Goal: Transaction & Acquisition: Purchase product/service

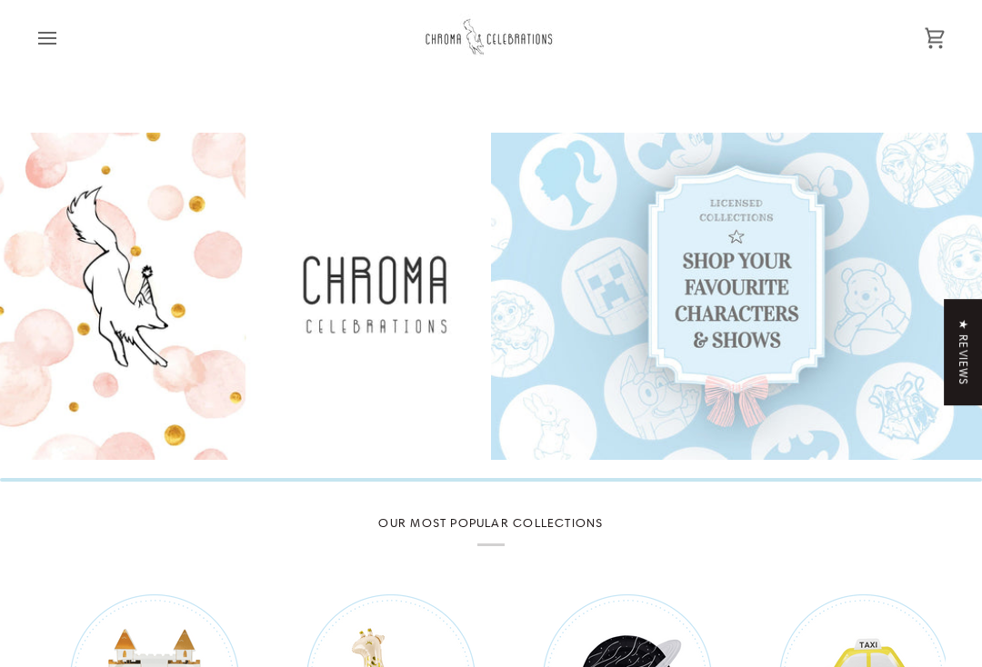
click at [53, 41] on icon "Open menu" at bounding box center [47, 38] width 22 height 22
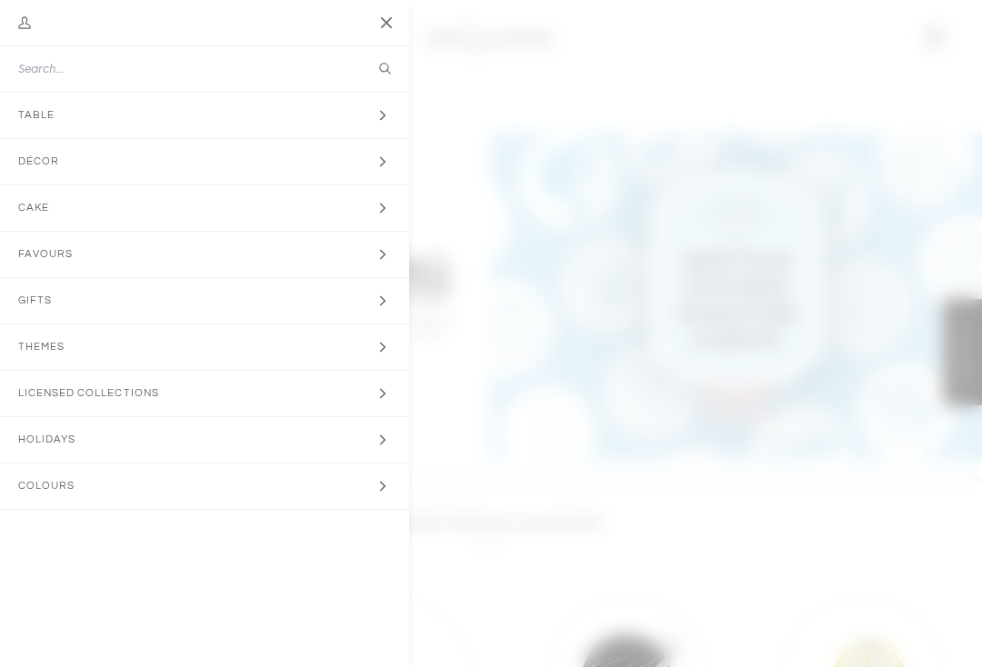
click at [35, 340] on span "Themes" at bounding box center [47, 347] width 95 height 45
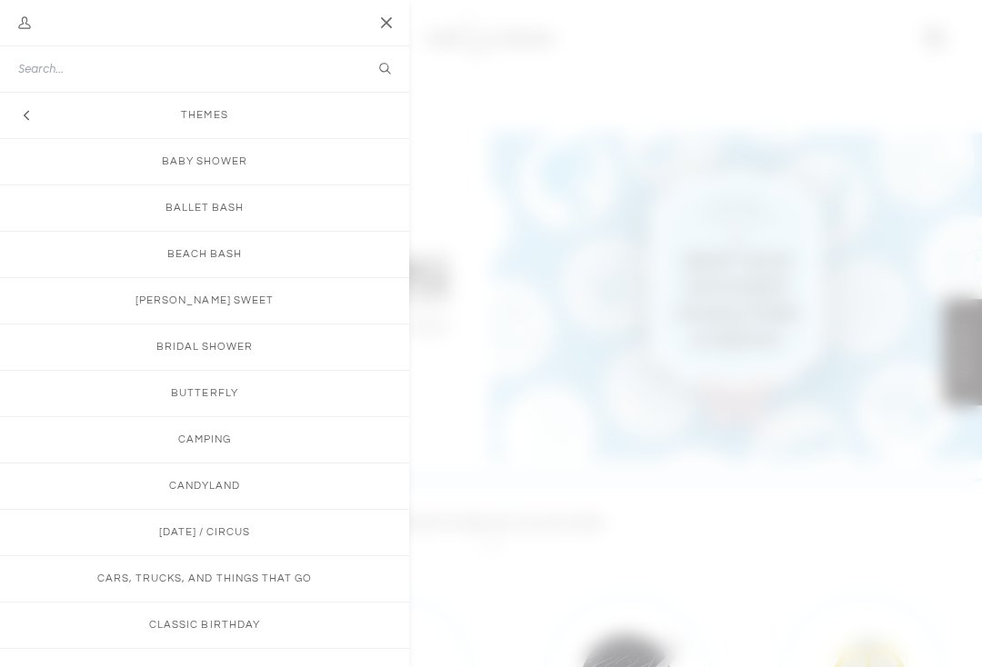
click at [177, 157] on link "Baby Shower" at bounding box center [204, 161] width 409 height 45
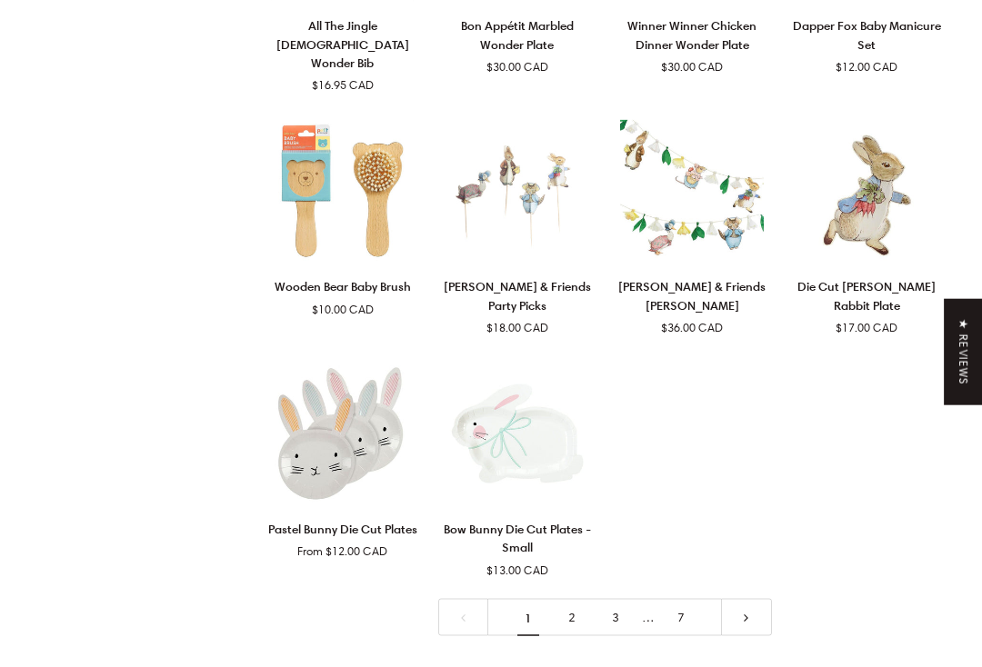
scroll to position [2810, 0]
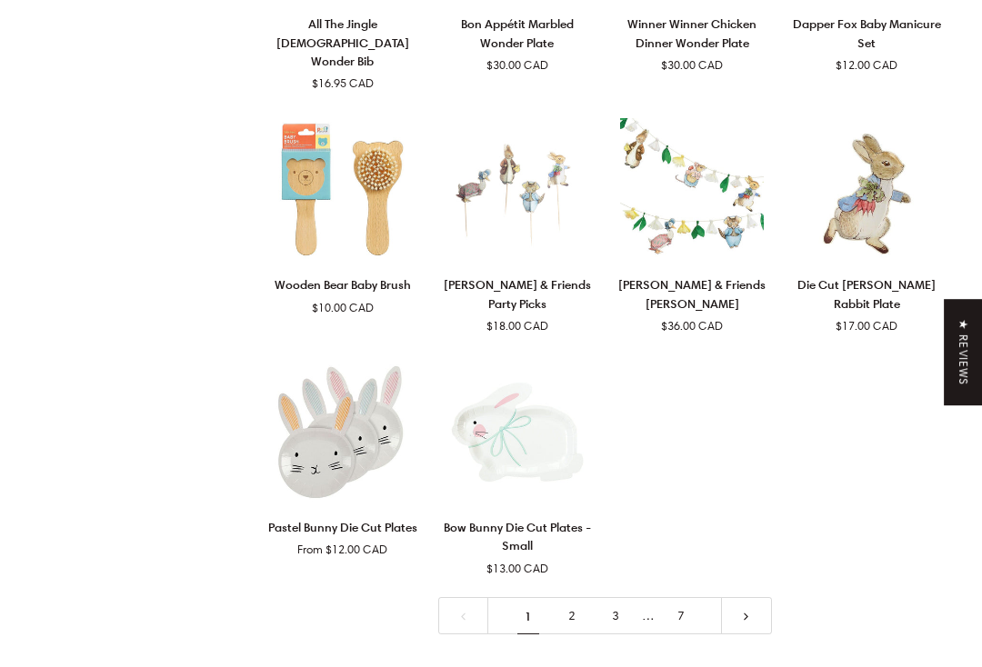
click at [747, 611] on icon at bounding box center [746, 617] width 13 height 13
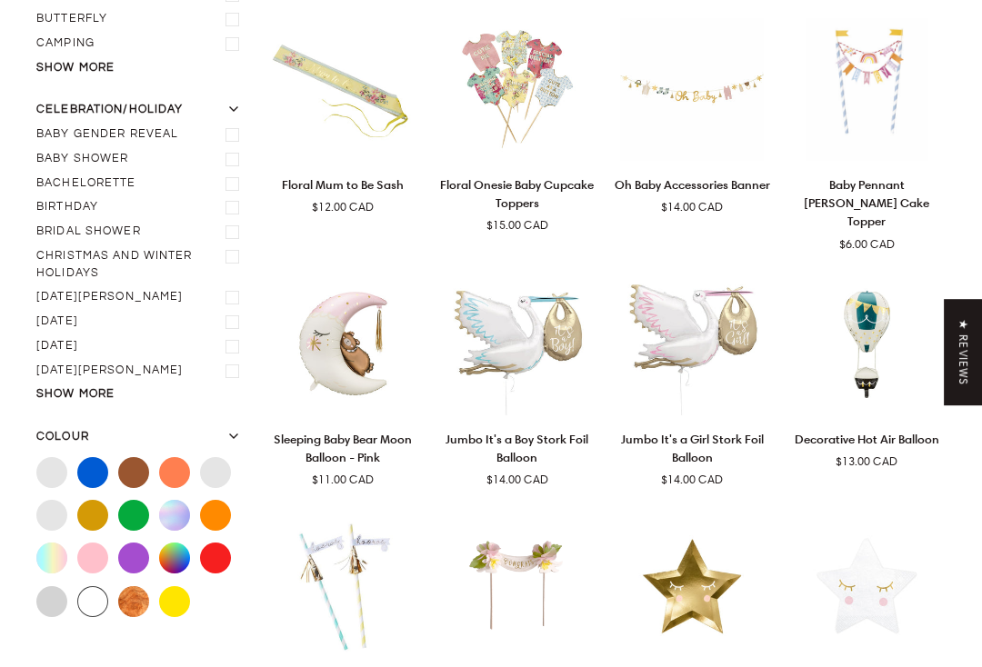
scroll to position [183, 0]
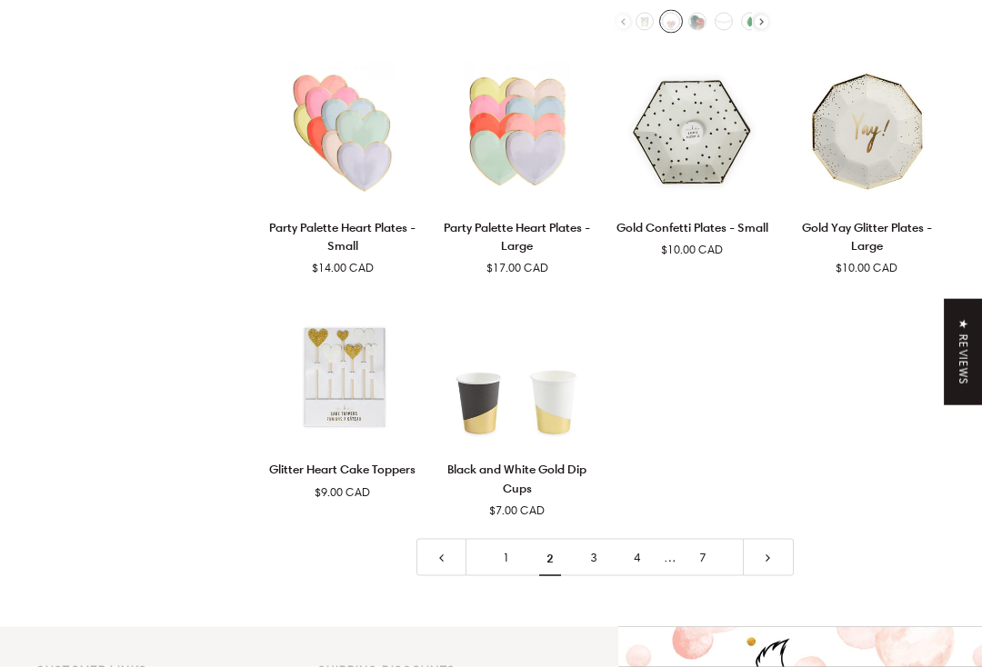
scroll to position [2884, 0]
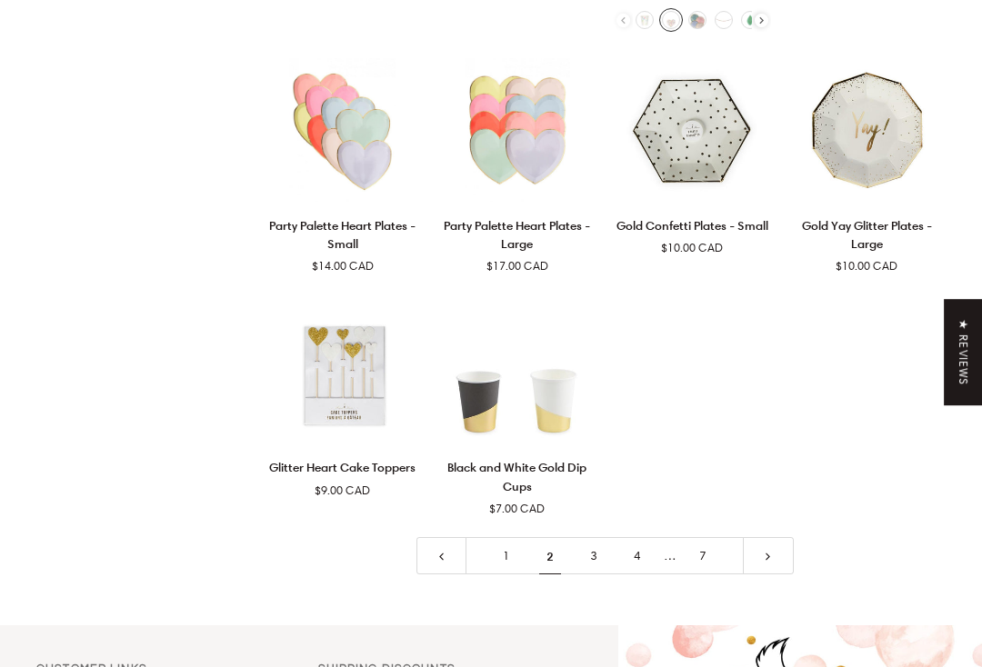
click at [777, 537] on link at bounding box center [768, 555] width 51 height 37
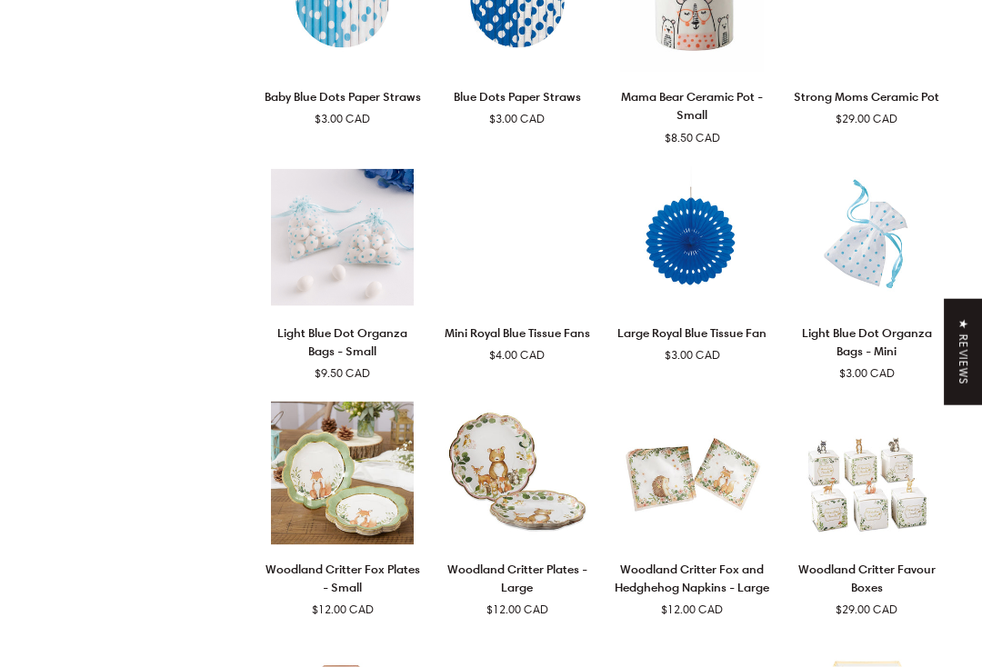
scroll to position [183, 0]
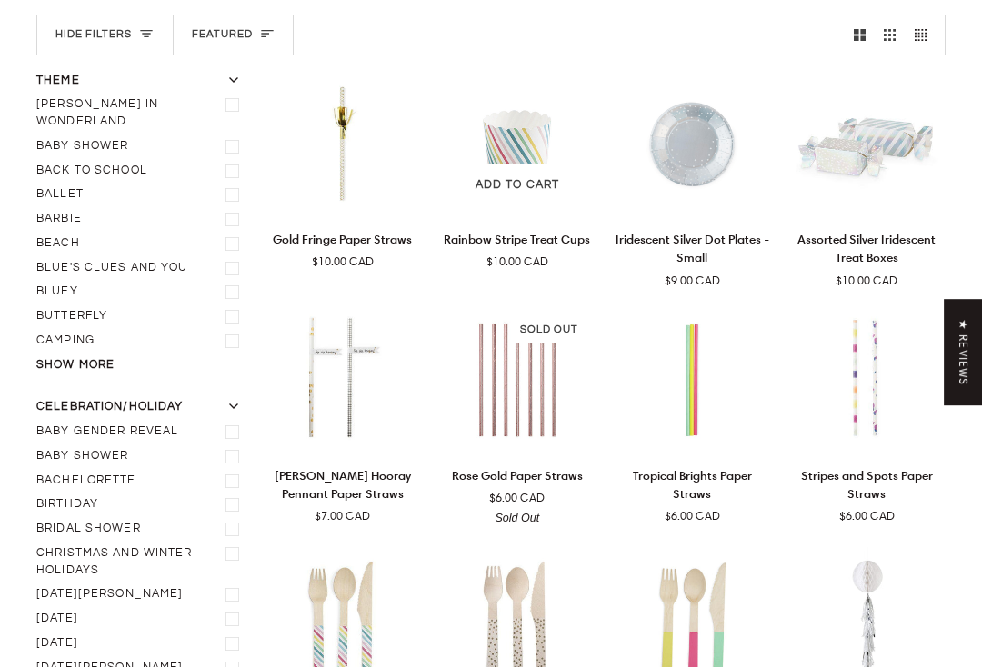
click at [514, 248] on div "Rainbow Stripe Treat Cups" at bounding box center [516, 236] width 157 height 27
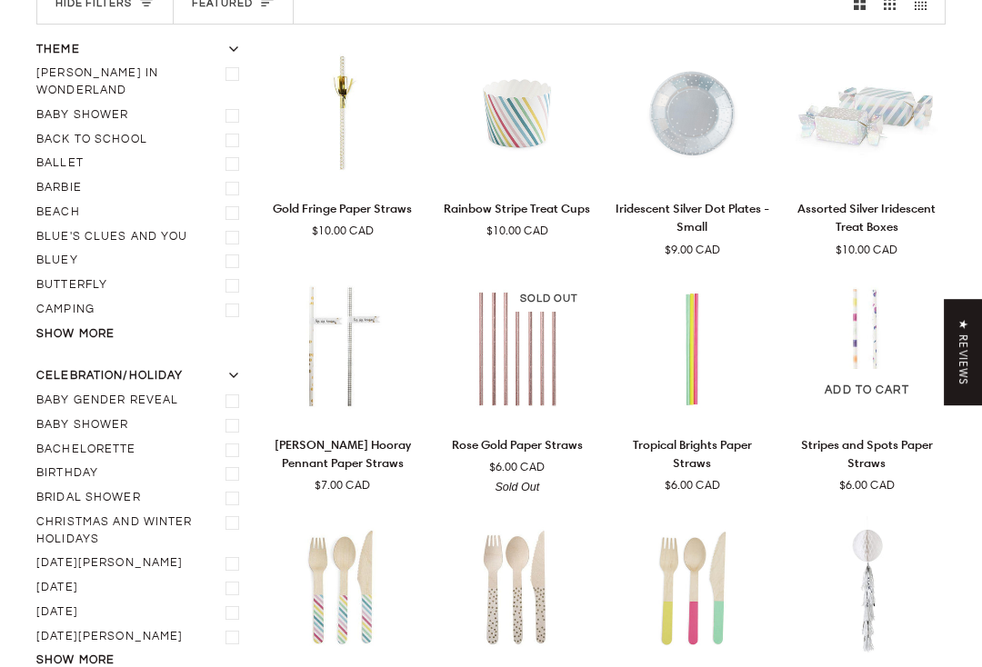
click at [869, 443] on p "Stripes and Spots Paper Straws" at bounding box center [866, 454] width 157 height 37
click at [360, 452] on p "Sip Sip Hooray Pennant Paper Straws" at bounding box center [342, 454] width 157 height 37
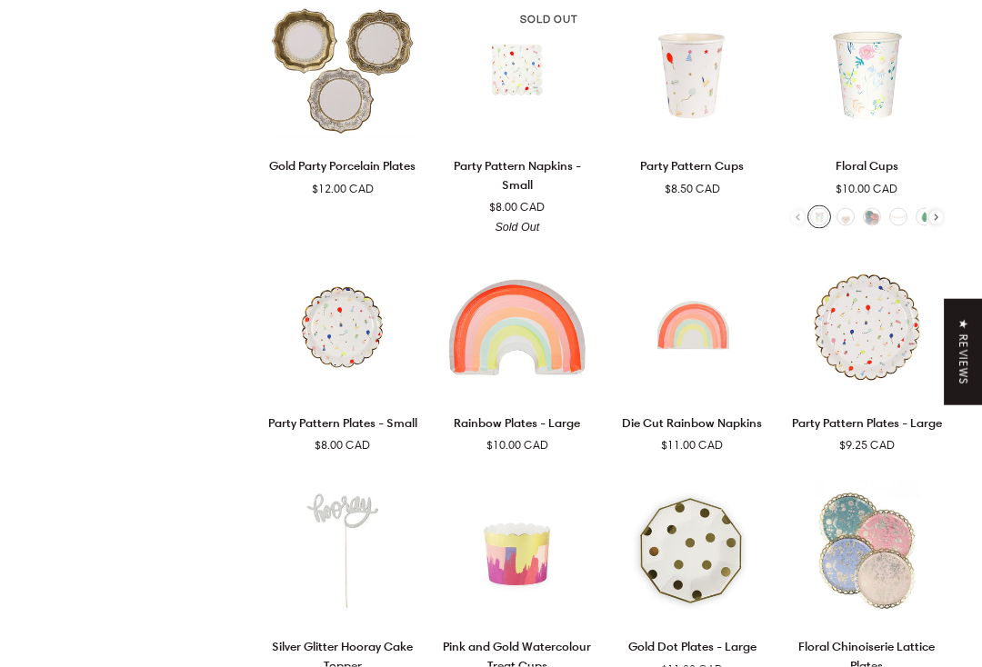
scroll to position [1689, 0]
click at [690, 413] on p "Die Cut Rainbow Napkins" at bounding box center [692, 422] width 140 height 18
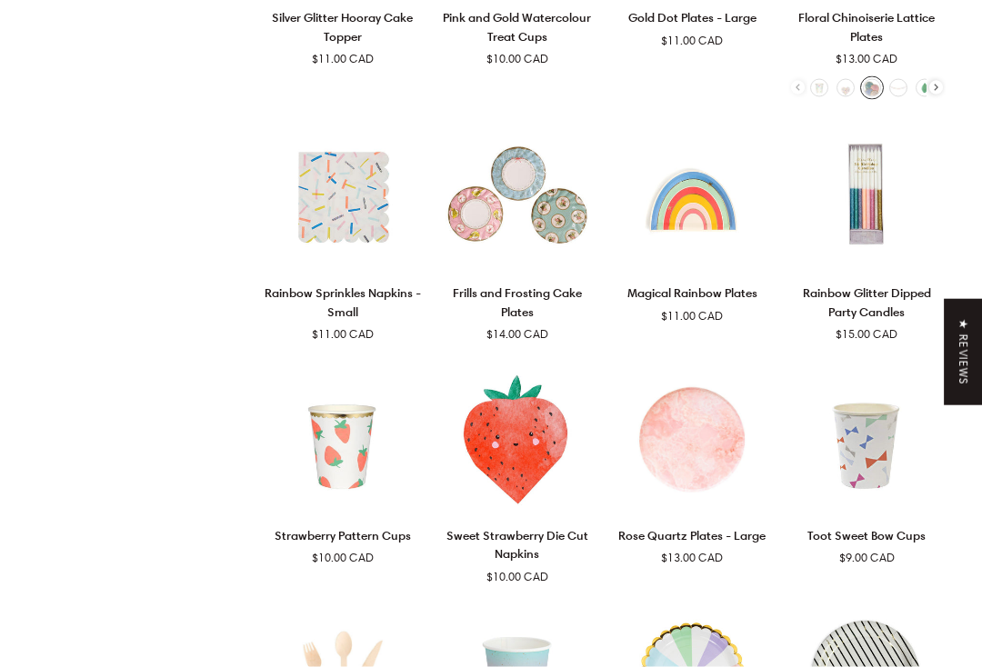
scroll to position [2319, 0]
click at [321, 242] on span "Add to cart" at bounding box center [342, 245] width 84 height 17
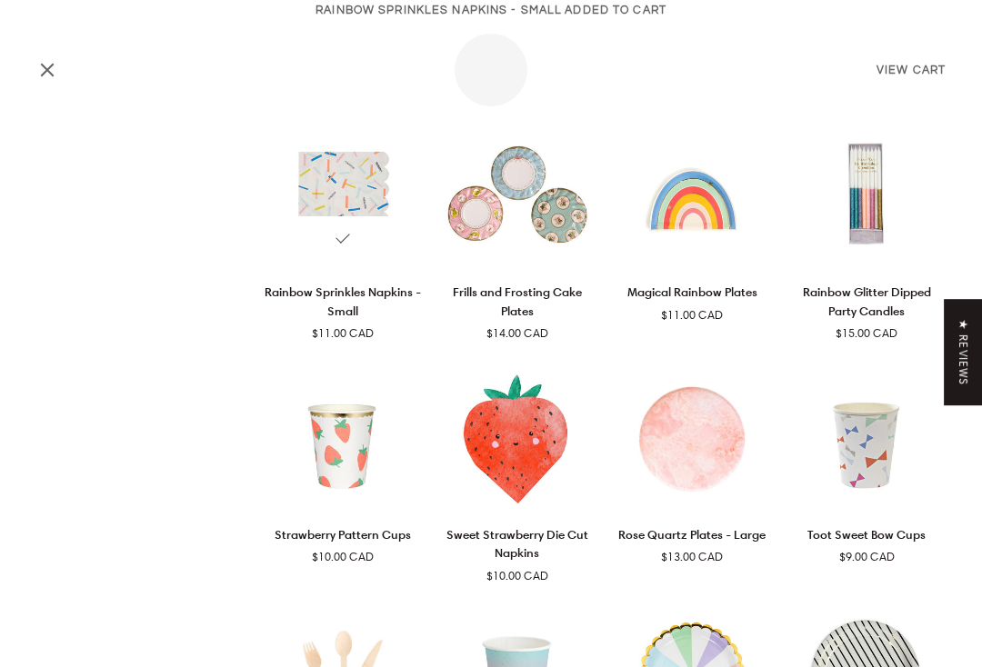
click at [322, 285] on p "Rainbow Sprinkles Napkins - Small" at bounding box center [342, 301] width 157 height 37
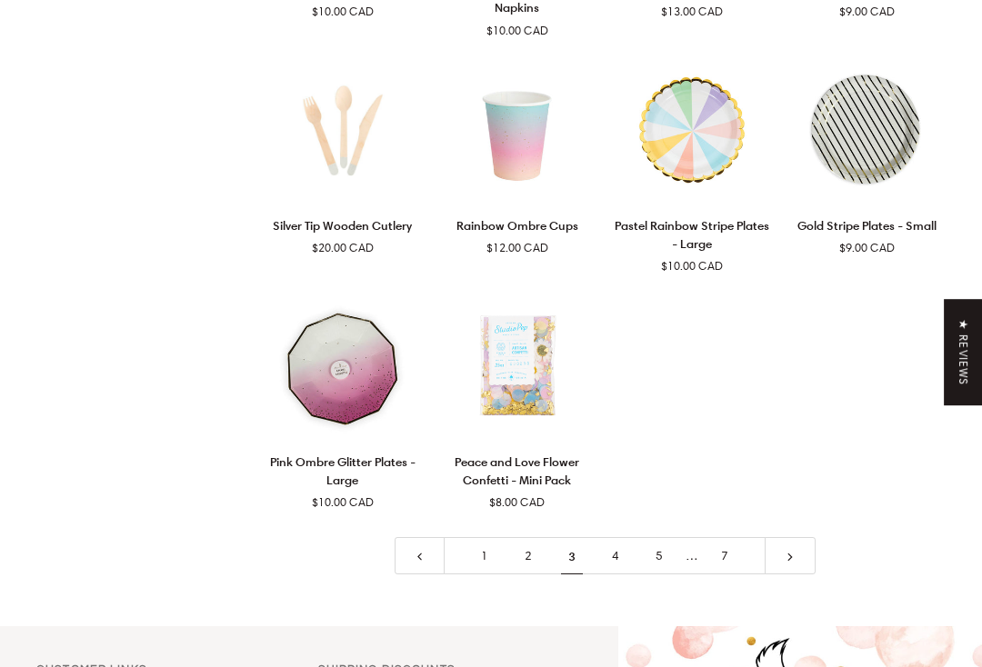
click at [622, 538] on link "4" at bounding box center [616, 555] width 44 height 37
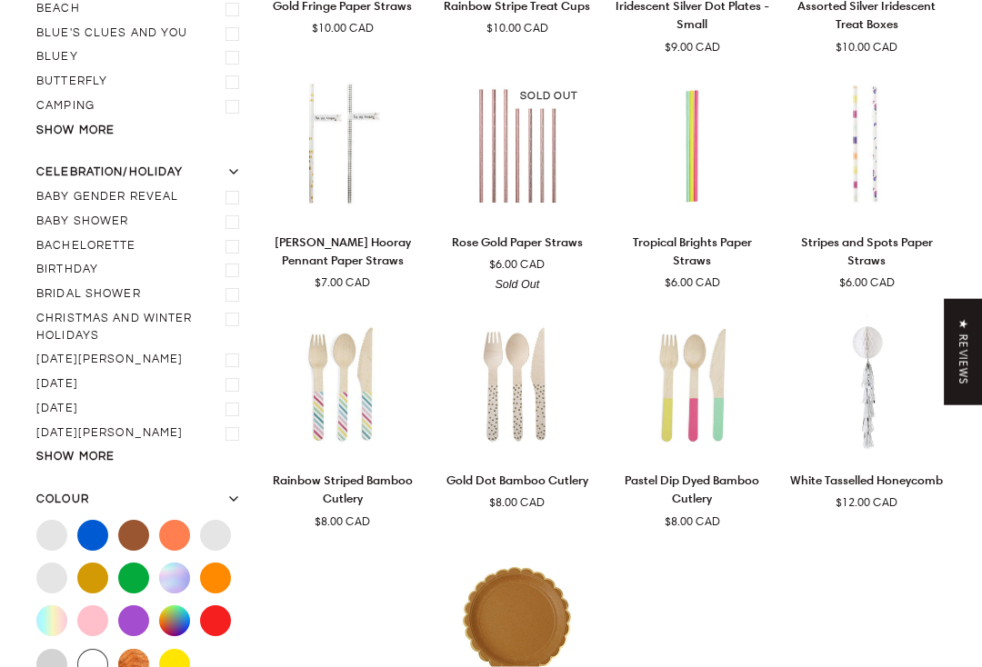
scroll to position [183, 0]
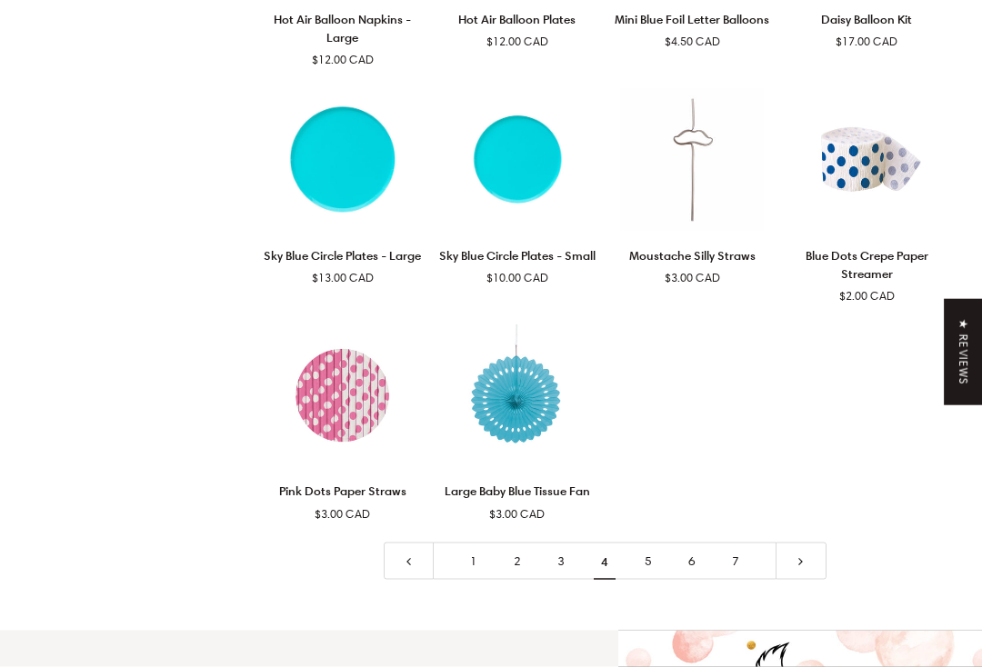
scroll to position [2963, 0]
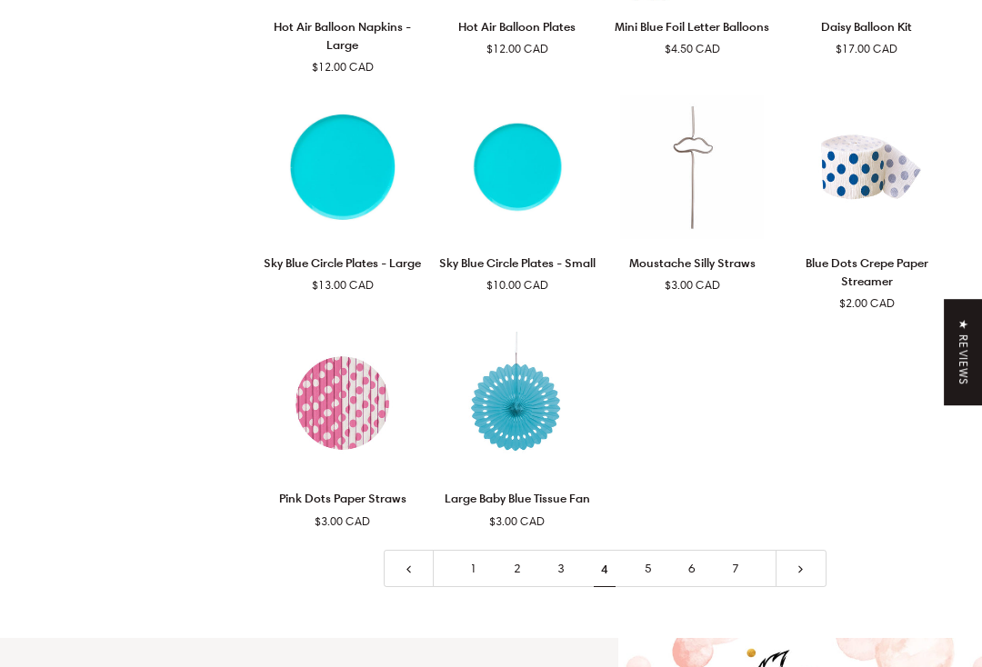
click at [805, 564] on icon at bounding box center [801, 570] width 13 height 13
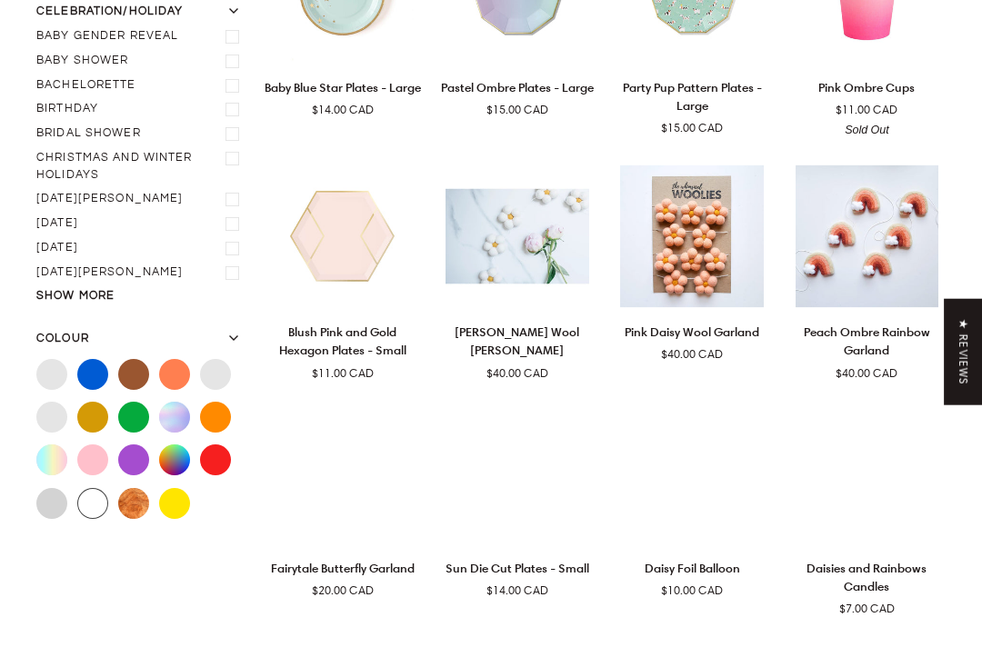
scroll to position [183, 0]
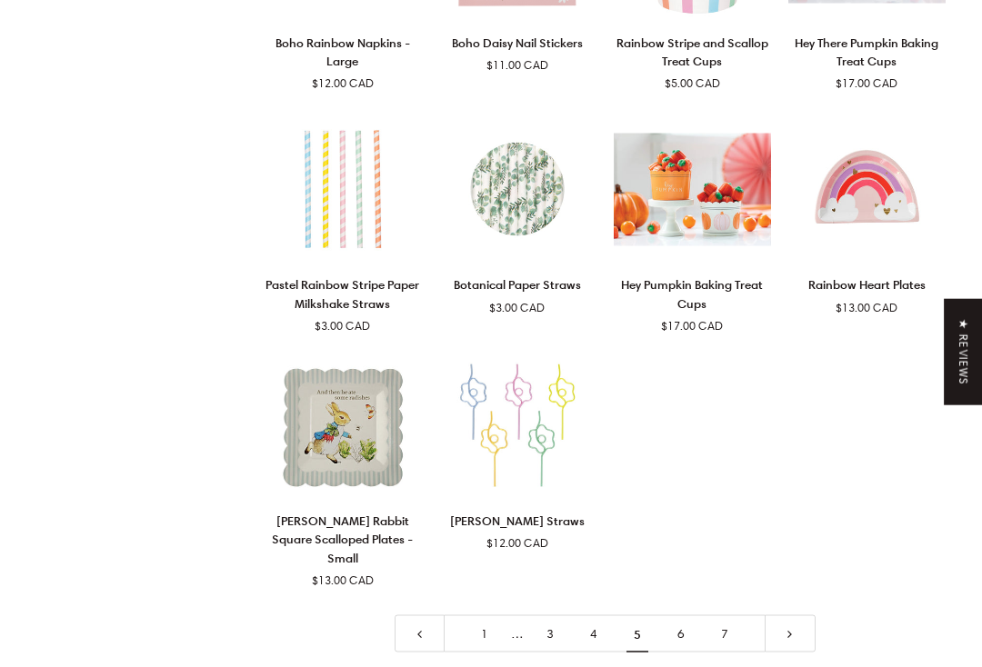
scroll to position [2898, 0]
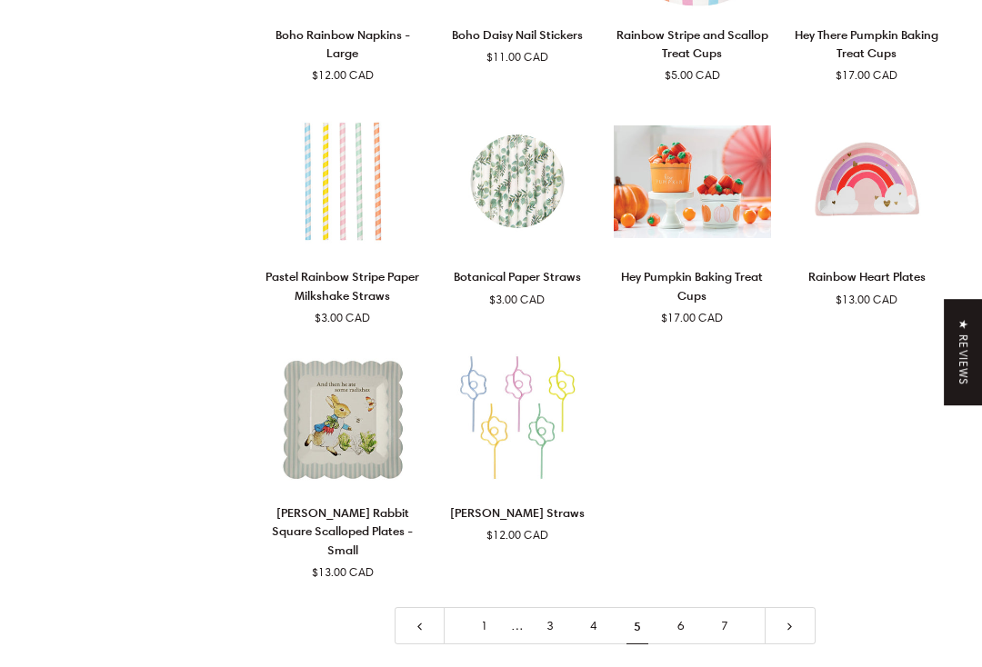
click at [795, 621] on icon at bounding box center [790, 627] width 13 height 13
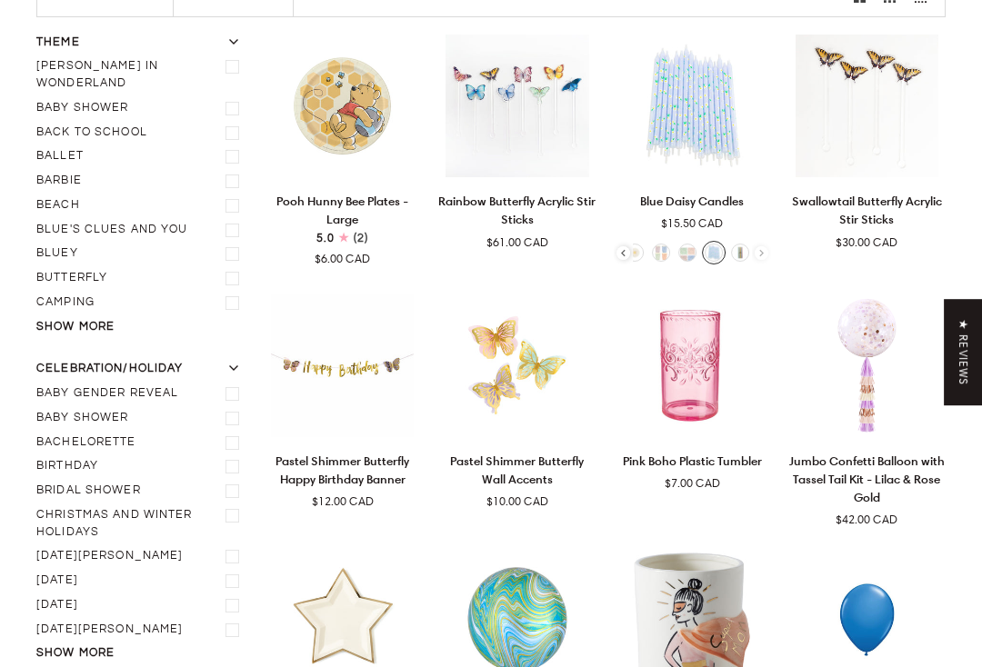
scroll to position [183, 0]
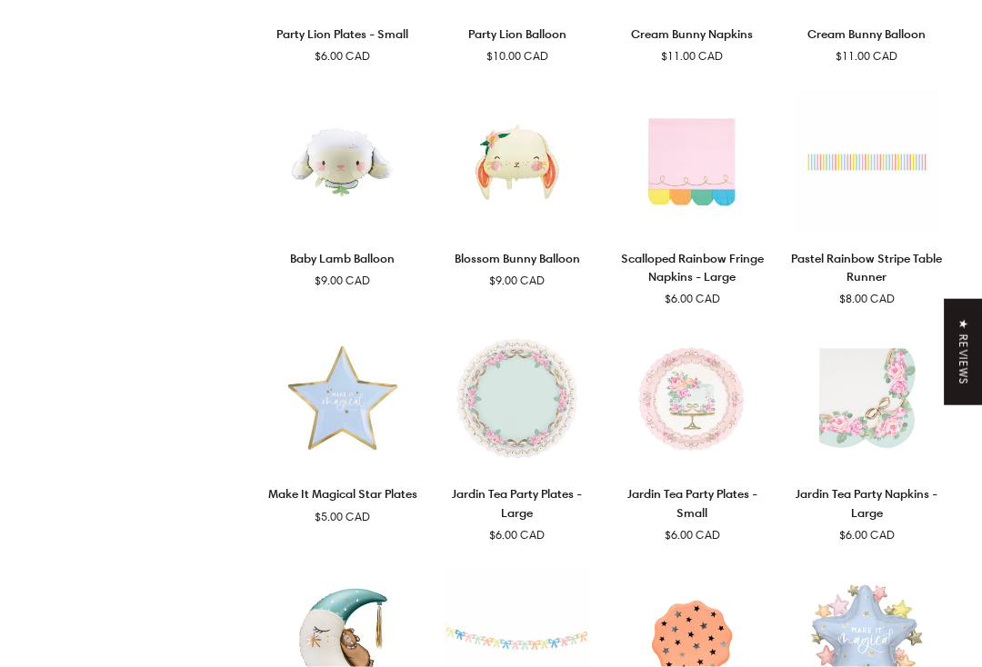
scroll to position [1677, 0]
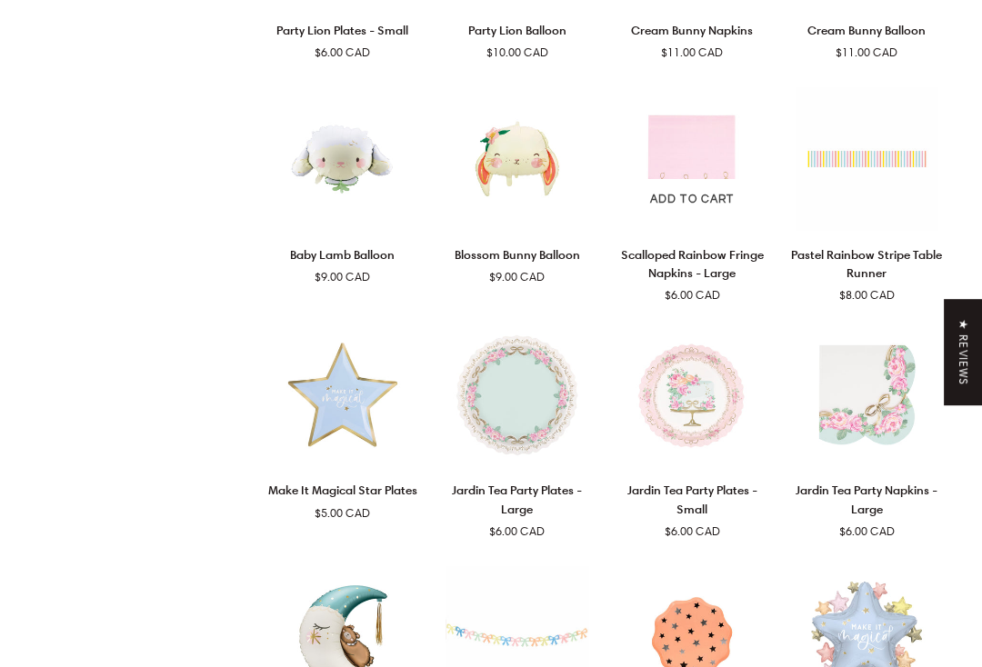
click at [687, 246] on p "Scalloped Rainbow Fringe Napkins - Large" at bounding box center [692, 264] width 157 height 37
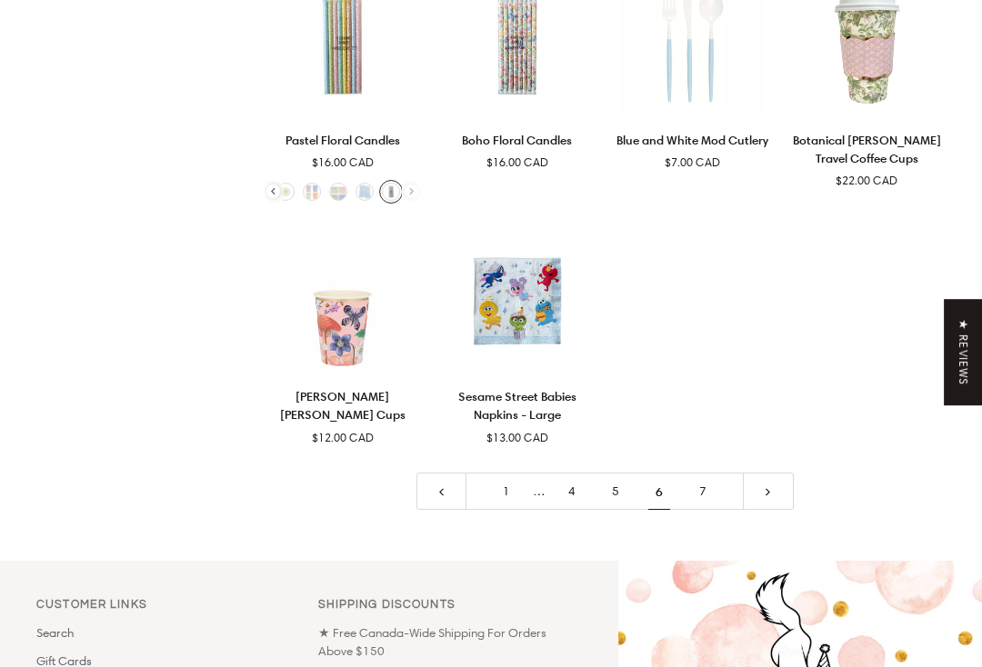
scroll to position [2991, 0]
click at [777, 473] on link at bounding box center [768, 491] width 51 height 37
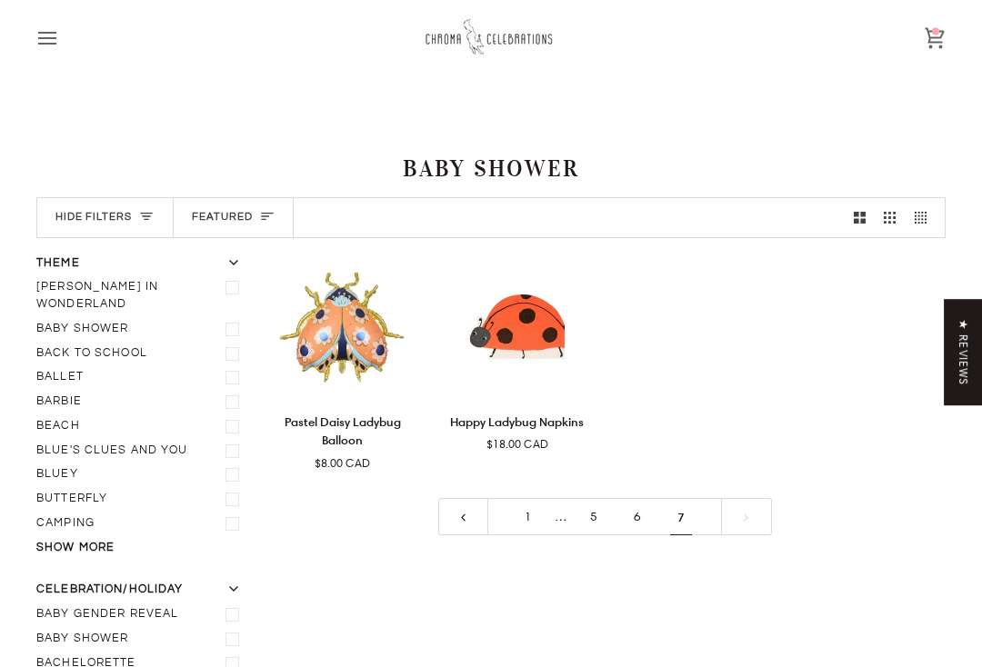
click at [644, 508] on link "6" at bounding box center [638, 516] width 44 height 37
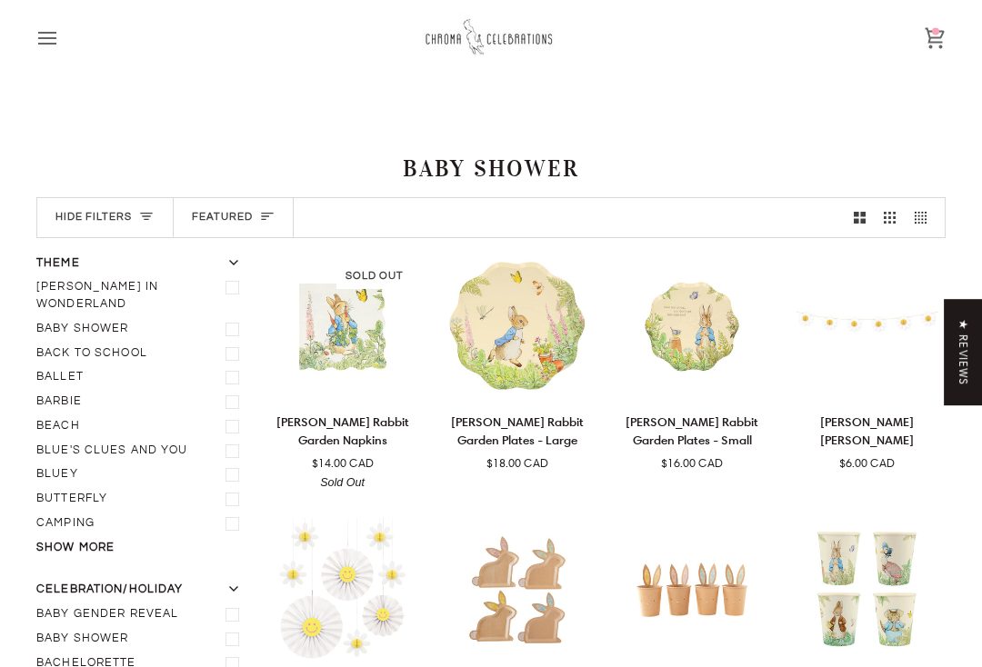
click at [54, 43] on icon "Open menu" at bounding box center [47, 38] width 16 height 11
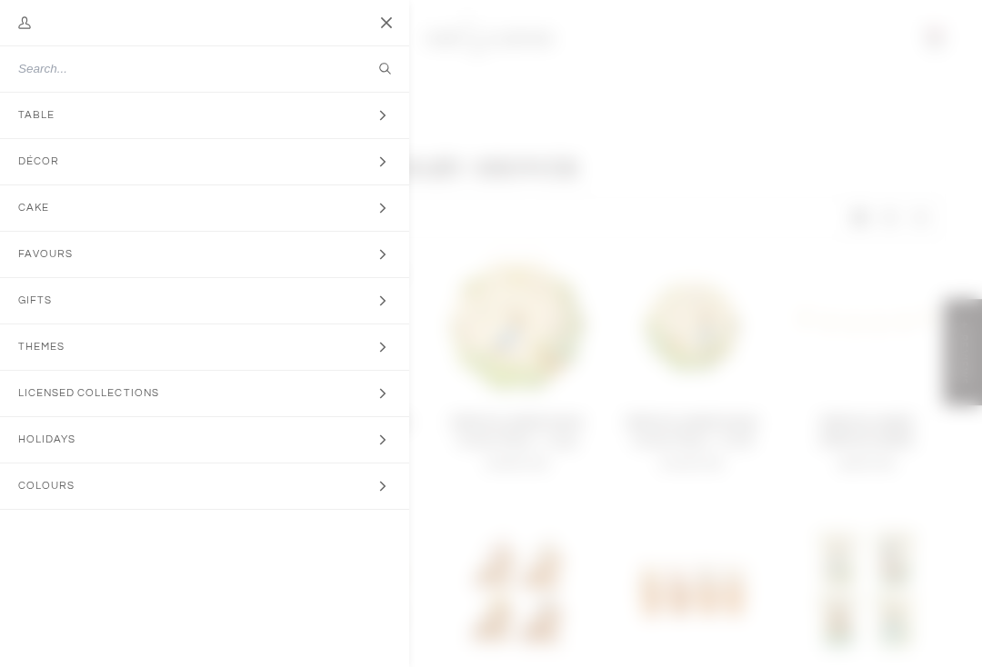
click at [30, 163] on span "Décor" at bounding box center [45, 161] width 90 height 45
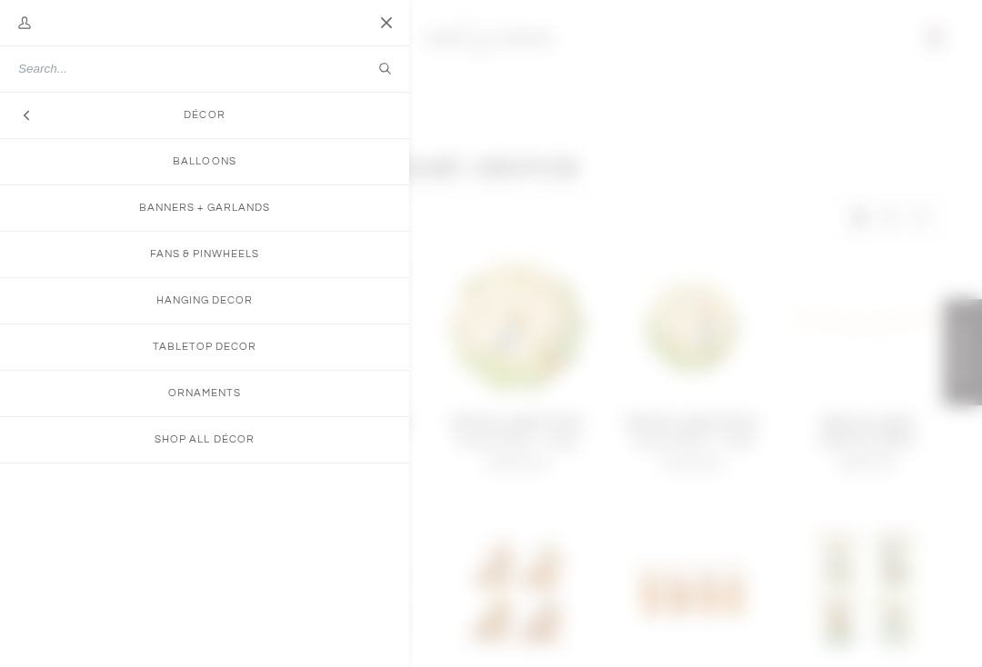
click at [193, 446] on link "Shop All Décor" at bounding box center [204, 439] width 409 height 45
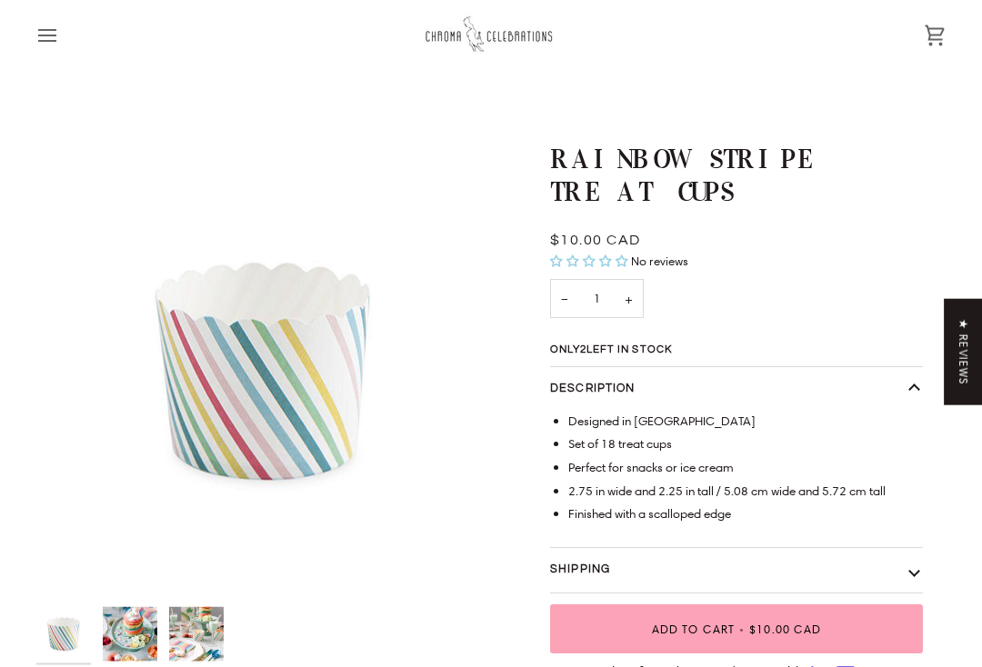
scroll to position [3, 0]
click at [46, 38] on icon "Open menu" at bounding box center [47, 36] width 22 height 22
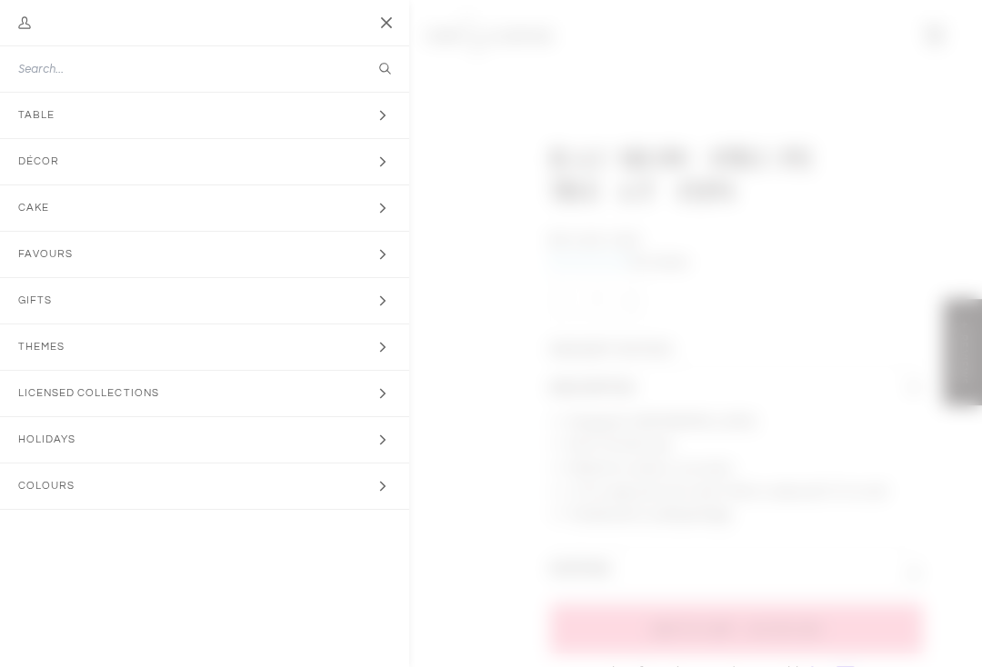
click at [381, 22] on button "Close" at bounding box center [386, 22] width 45 height 45
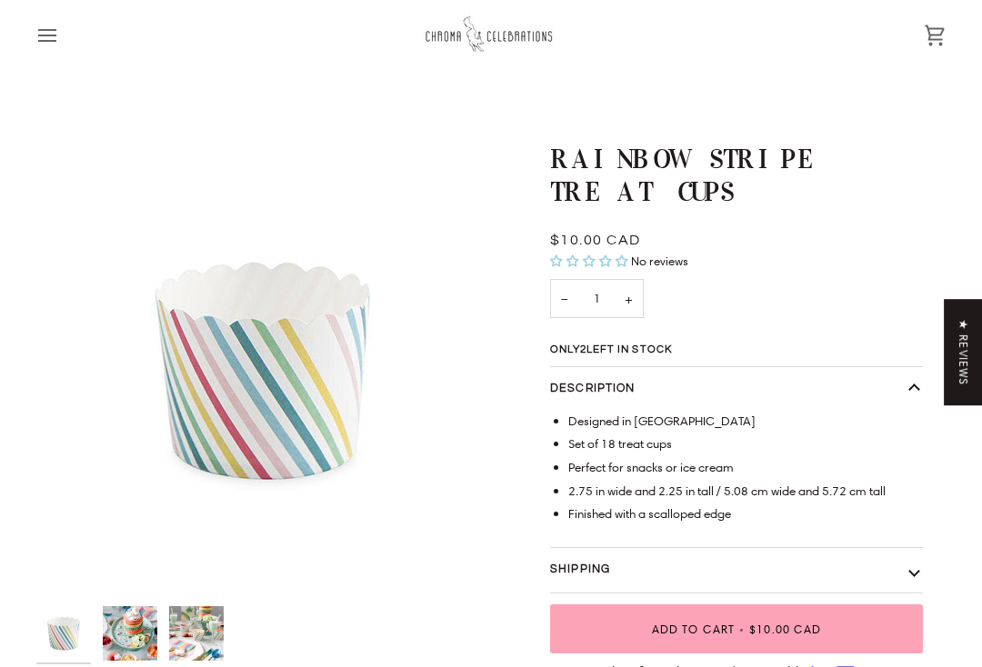
scroll to position [0, 0]
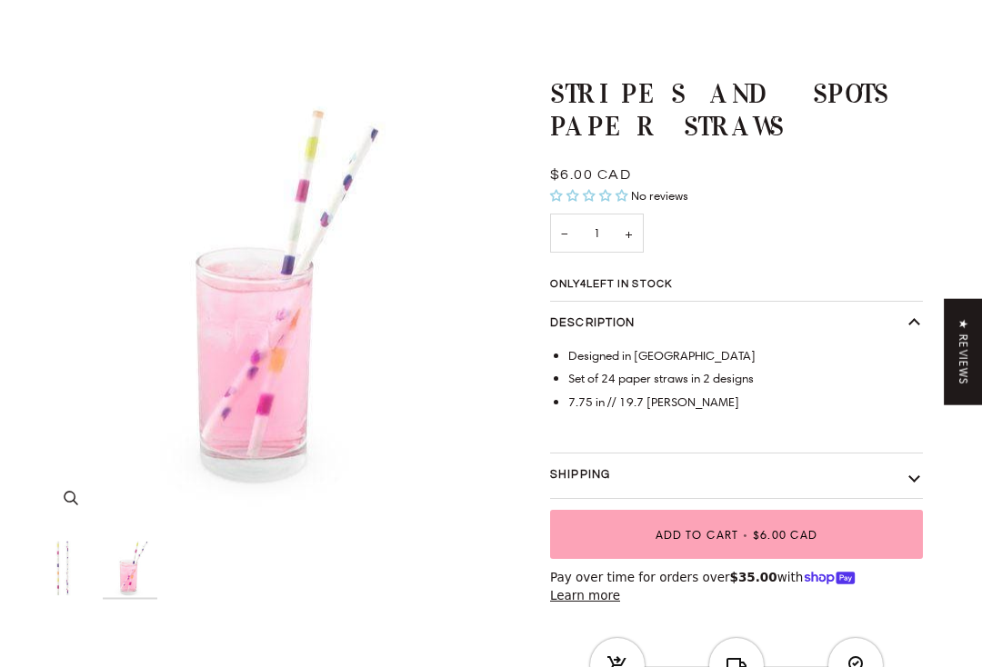
scroll to position [68, 0]
click at [61, 557] on img "Stripes and Spots Paper Straws" at bounding box center [63, 568] width 55 height 55
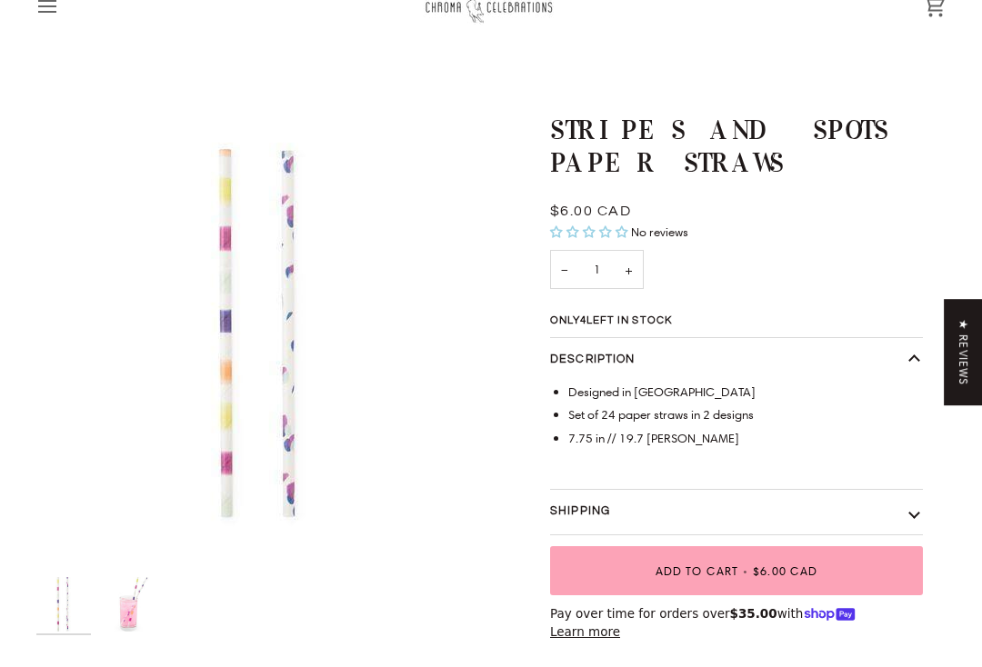
scroll to position [0, 0]
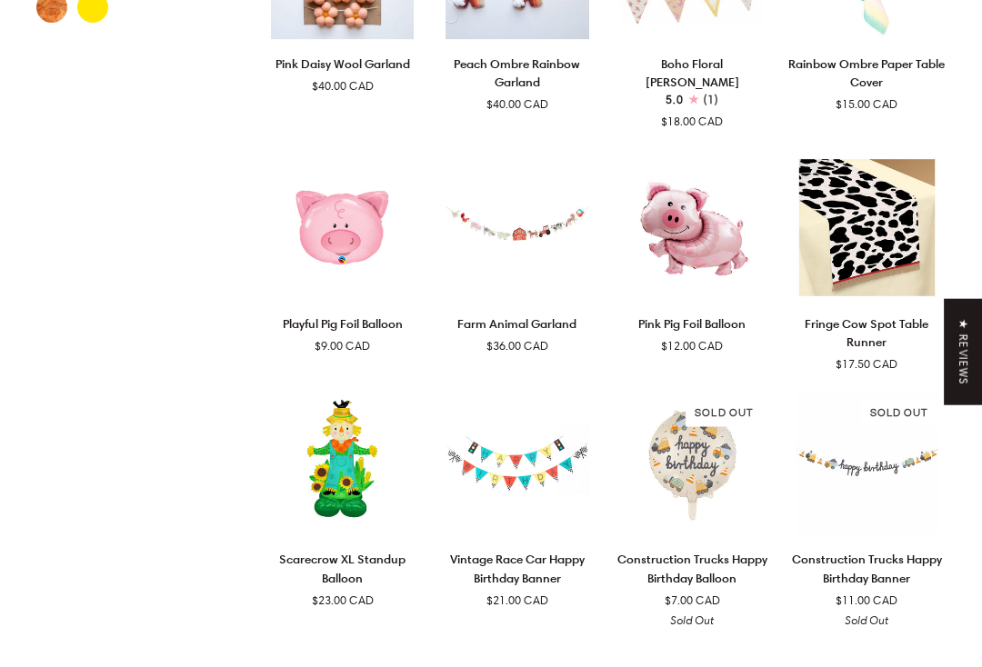
scroll to position [1118, 0]
